Goal: Task Accomplishment & Management: Manage account settings

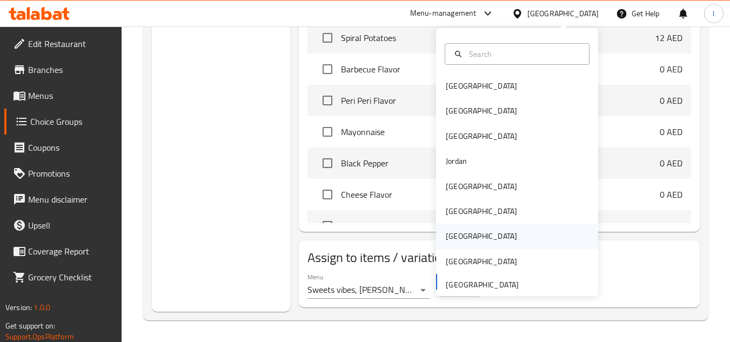
click at [465, 229] on div "[GEOGRAPHIC_DATA]" at bounding box center [517, 236] width 162 height 25
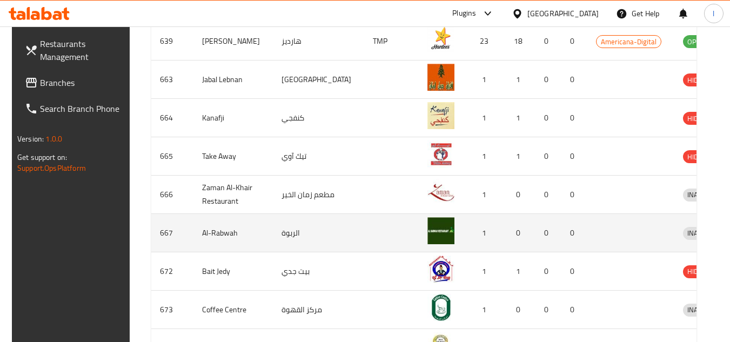
scroll to position [485, 0]
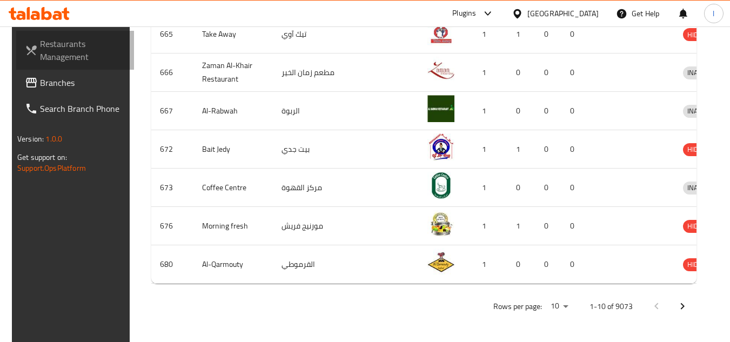
click at [61, 69] on link "Restaurants Management" at bounding box center [75, 50] width 118 height 39
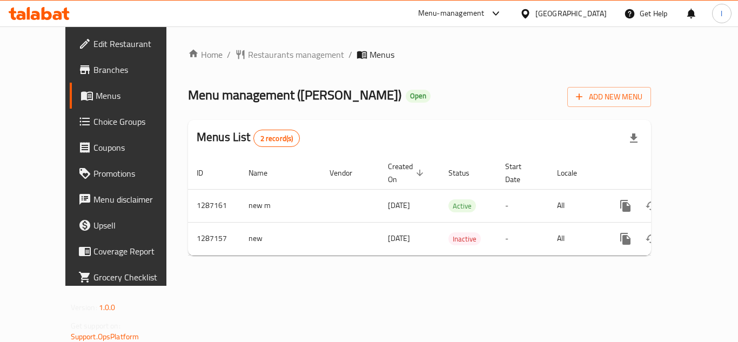
click at [93, 127] on span "Choice Groups" at bounding box center [136, 121] width 86 height 13
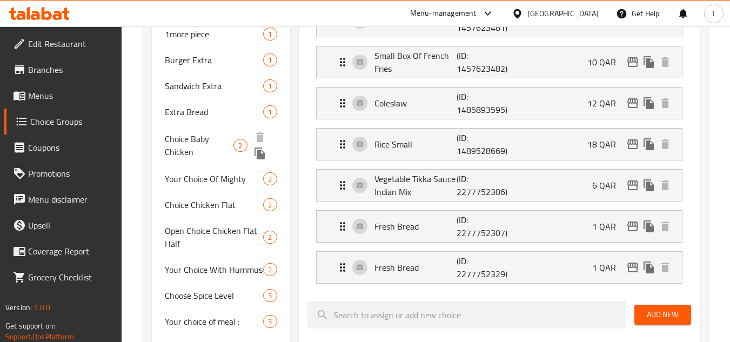
scroll to position [324, 0]
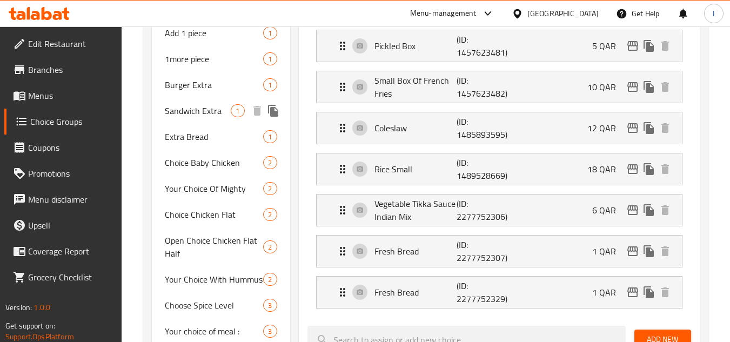
click at [179, 117] on span "Sandwich Extra" at bounding box center [198, 110] width 66 height 13
type input "Sandwich Extra"
type input "ساندويش اكسترا"
type input "1"
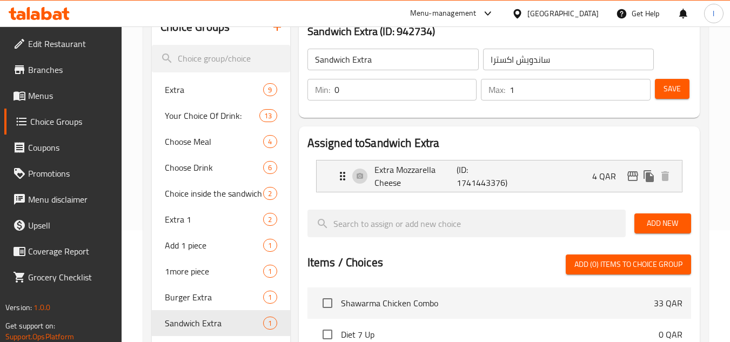
scroll to position [54, 0]
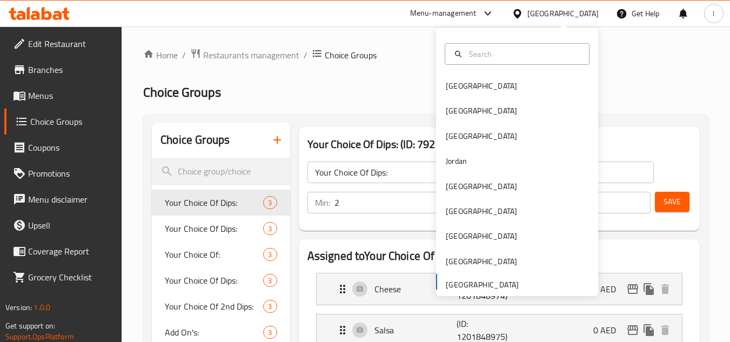
click at [281, 85] on h2 "Choice Groups" at bounding box center [425, 92] width 565 height 17
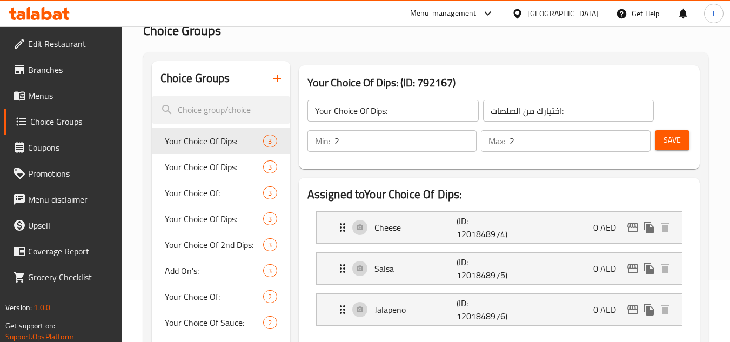
scroll to position [88, 0]
